Goal: Task Accomplishment & Management: Use online tool/utility

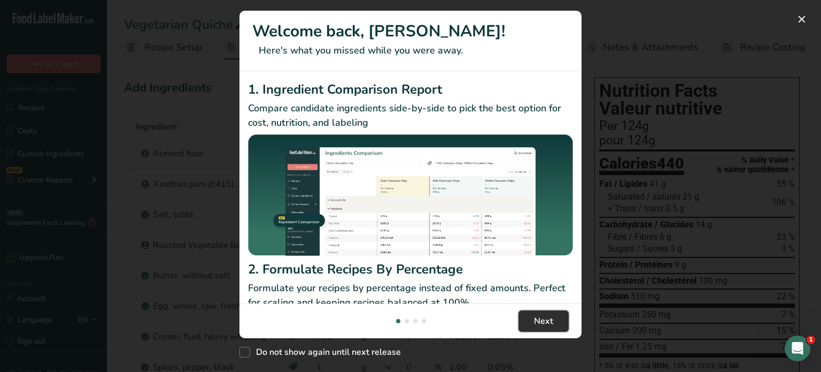
click at [550, 323] on span "Next" at bounding box center [543, 320] width 19 height 13
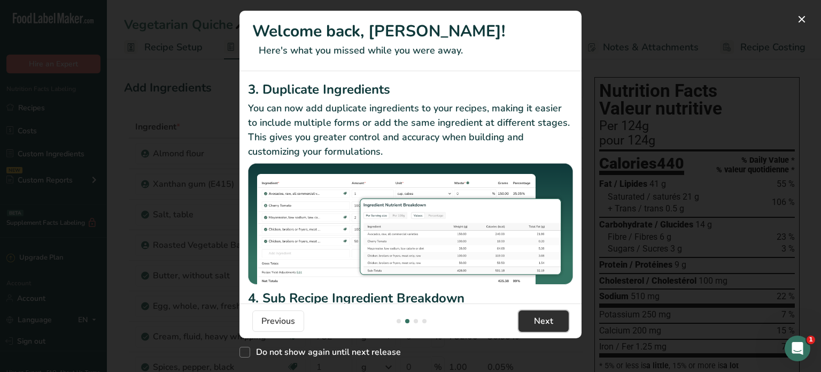
click at [548, 320] on span "Next" at bounding box center [543, 320] width 19 height 13
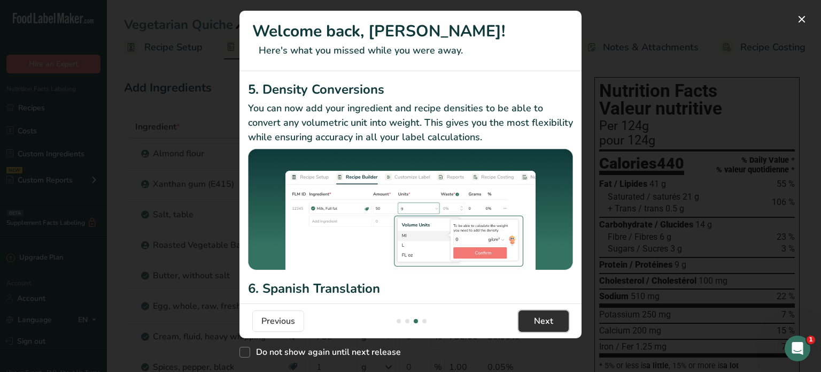
click at [548, 320] on span "Next" at bounding box center [543, 320] width 19 height 13
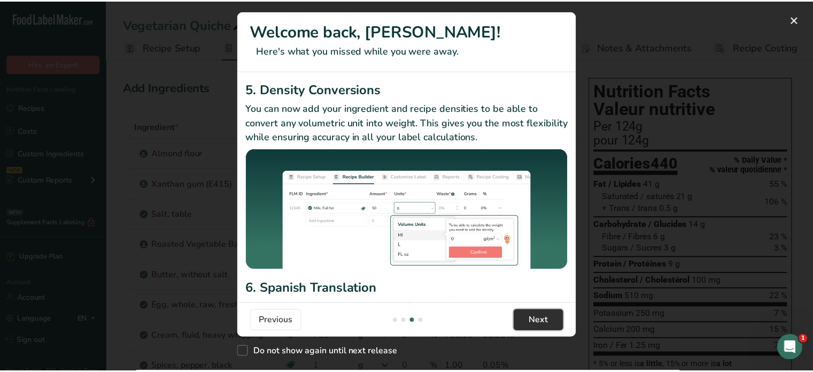
scroll to position [0, 1027]
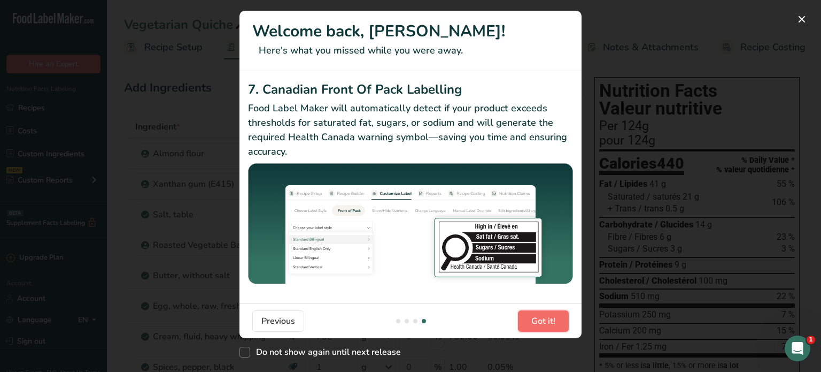
click at [548, 320] on span "Got it!" at bounding box center [543, 320] width 24 height 13
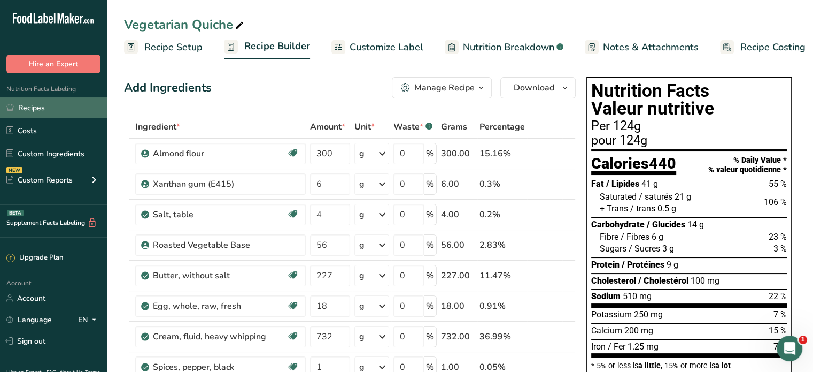
click at [36, 107] on link "Recipes" at bounding box center [53, 107] width 107 height 20
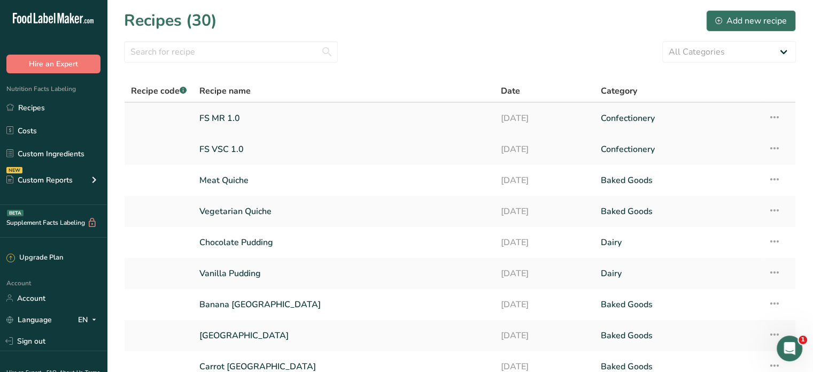
click at [223, 115] on link "FS MR 1.0" at bounding box center [343, 118] width 288 height 22
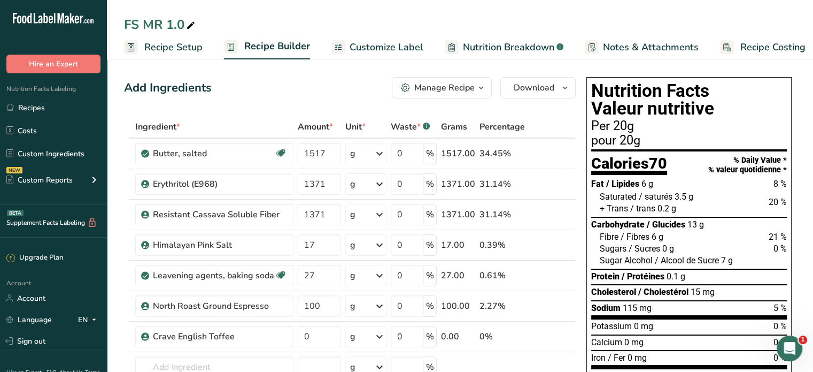
click at [179, 44] on span "Recipe Setup" at bounding box center [173, 47] width 58 height 14
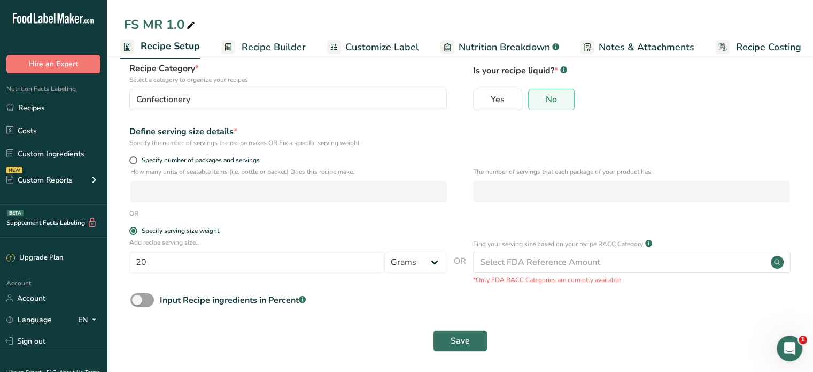
scroll to position [72, 0]
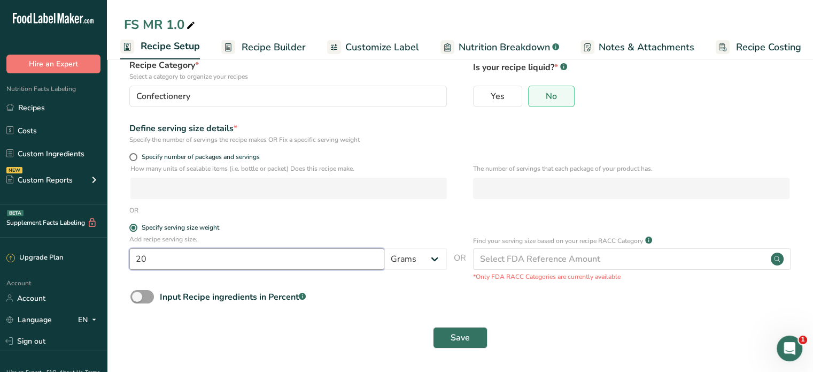
drag, startPoint x: 150, startPoint y: 258, endPoint x: 138, endPoint y: 258, distance: 11.2
click at [138, 258] on input "20" at bounding box center [256, 258] width 255 height 21
type input "25"
click at [472, 338] on button "Save" at bounding box center [460, 337] width 55 height 21
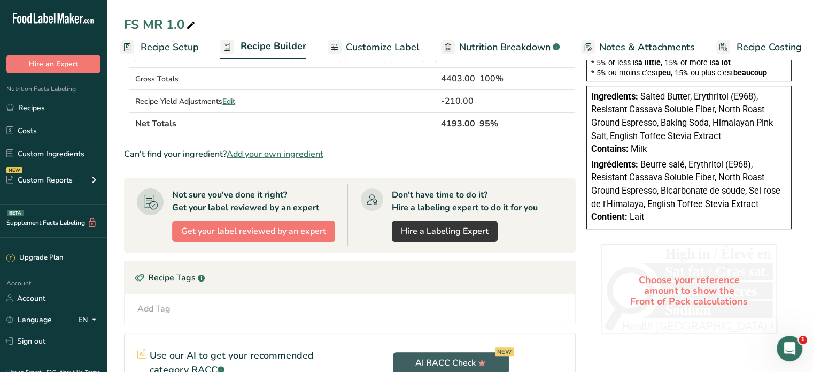
scroll to position [321, 0]
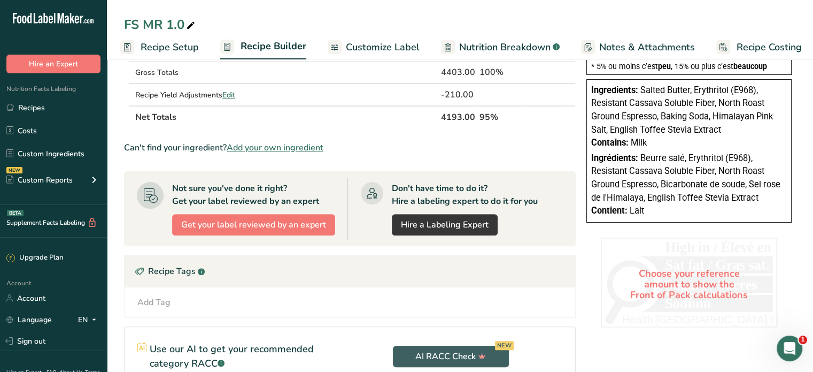
click at [164, 49] on span "Recipe Setup" at bounding box center [170, 47] width 58 height 14
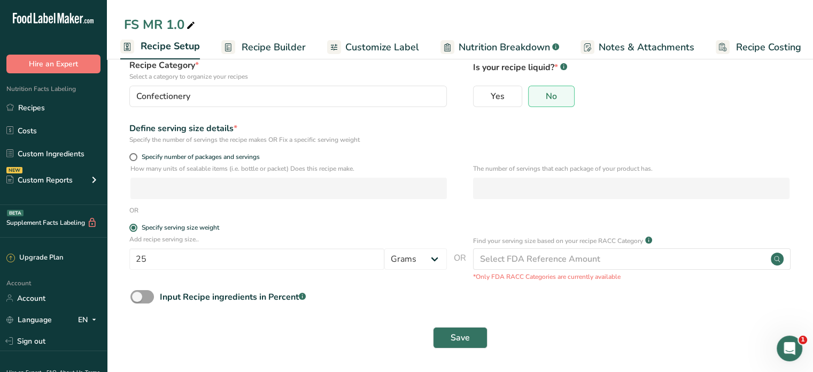
scroll to position [72, 0]
click at [168, 258] on input "25" at bounding box center [256, 258] width 255 height 21
type input "20"
click at [447, 332] on button "Save" at bounding box center [460, 337] width 55 height 21
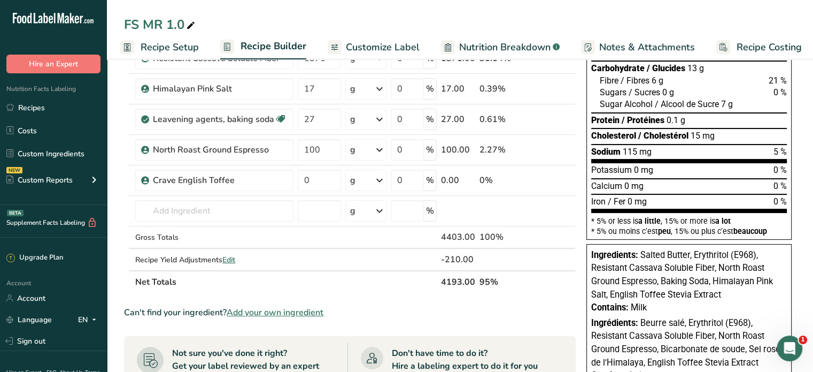
scroll to position [160, 0]
